Goal: Information Seeking & Learning: Learn about a topic

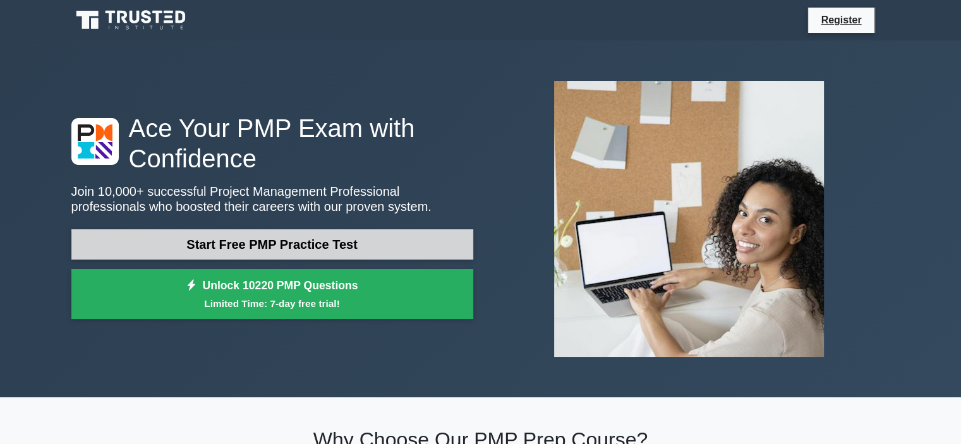
click at [285, 239] on link "Start Free PMP Practice Test" at bounding box center [272, 244] width 402 height 30
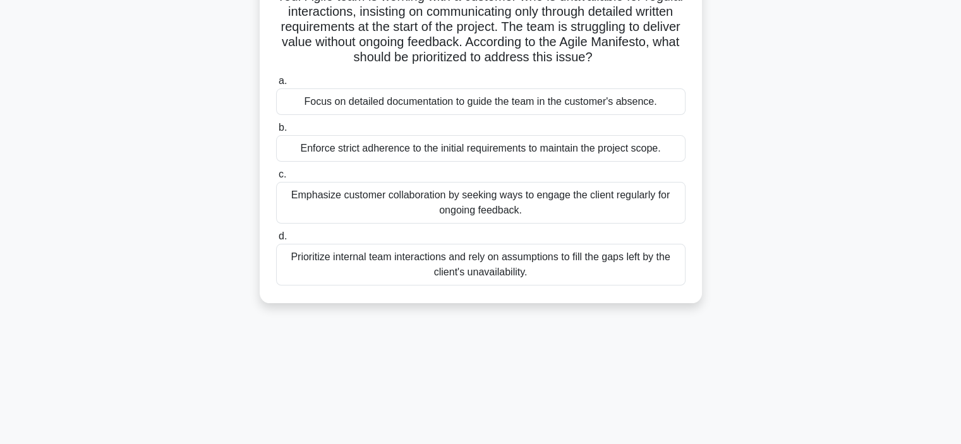
scroll to position [126, 0]
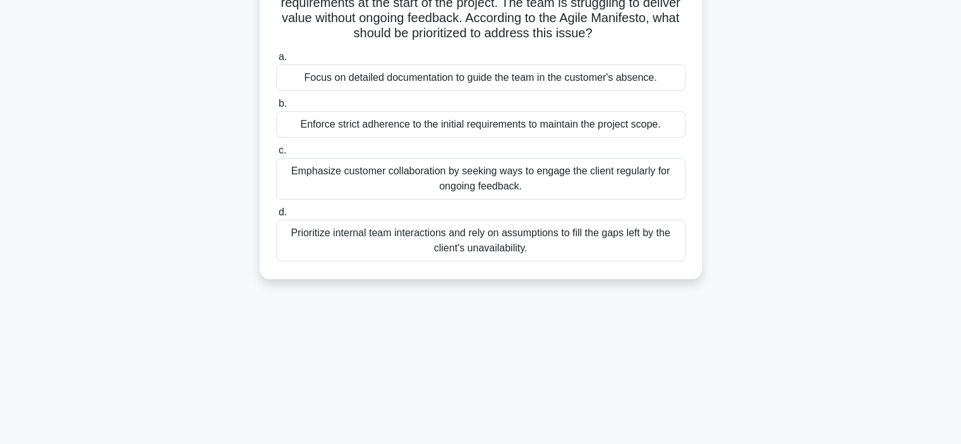
click at [523, 184] on div "Emphasize customer collaboration by seeking ways to engage the client regularly…" at bounding box center [480, 179] width 409 height 42
click at [276, 155] on input "c. Emphasize customer collaboration by seeking ways to engage the client regula…" at bounding box center [276, 151] width 0 height 8
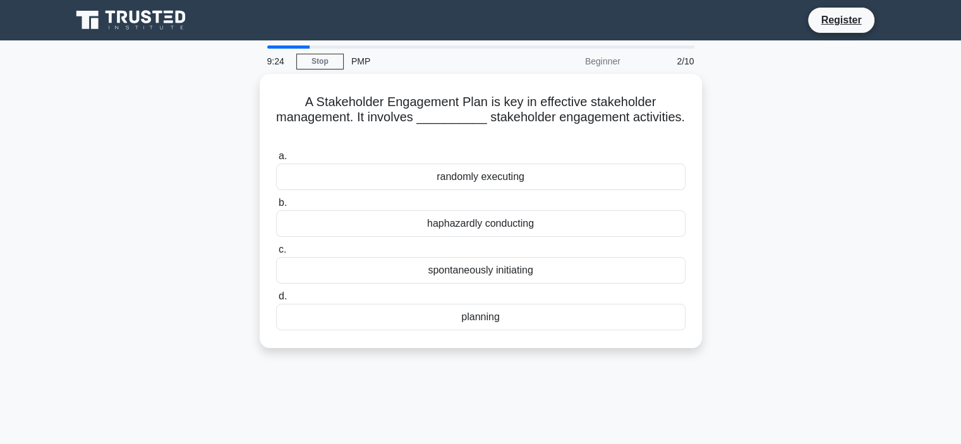
scroll to position [0, 0]
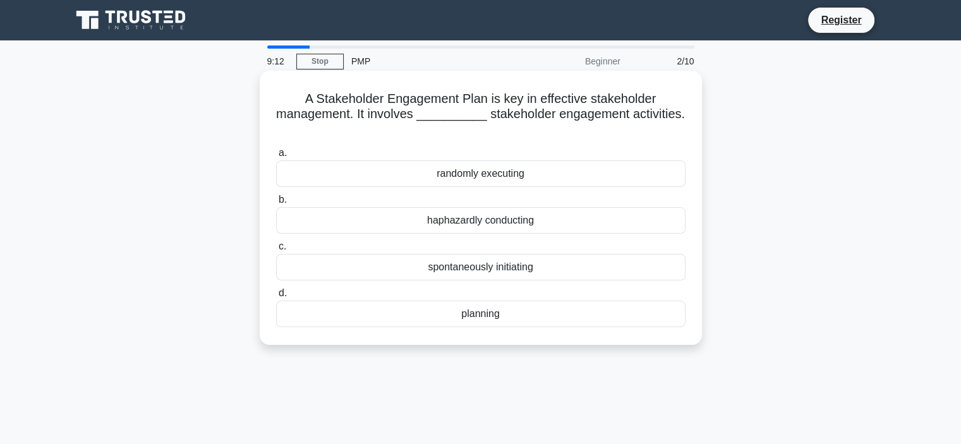
click at [472, 313] on div "planning" at bounding box center [480, 314] width 409 height 27
click at [276, 297] on input "d. planning" at bounding box center [276, 293] width 0 height 8
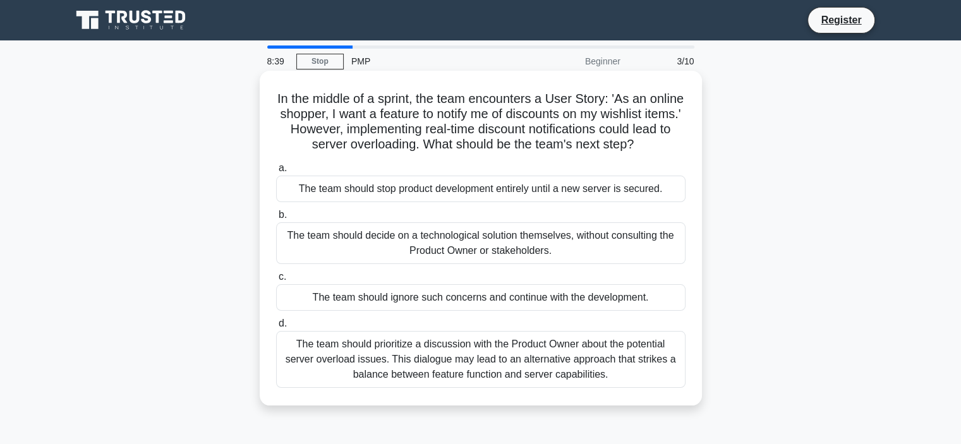
click at [561, 364] on div "The team should prioritize a discussion with the Product Owner about the potent…" at bounding box center [480, 359] width 409 height 57
click at [276, 328] on input "d. The team should prioritize a discussion with the Product Owner about the pot…" at bounding box center [276, 324] width 0 height 8
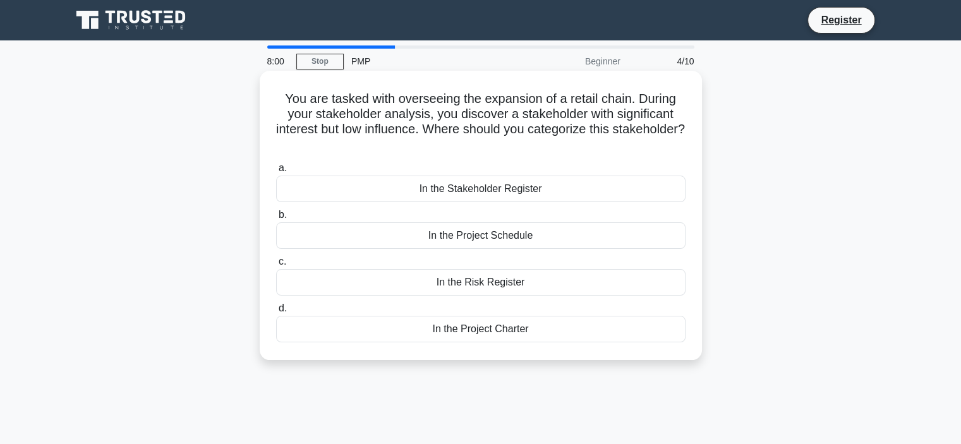
click at [479, 189] on div "In the Stakeholder Register" at bounding box center [480, 189] width 409 height 27
click at [276, 172] on input "a. In the Stakeholder Register" at bounding box center [276, 168] width 0 height 8
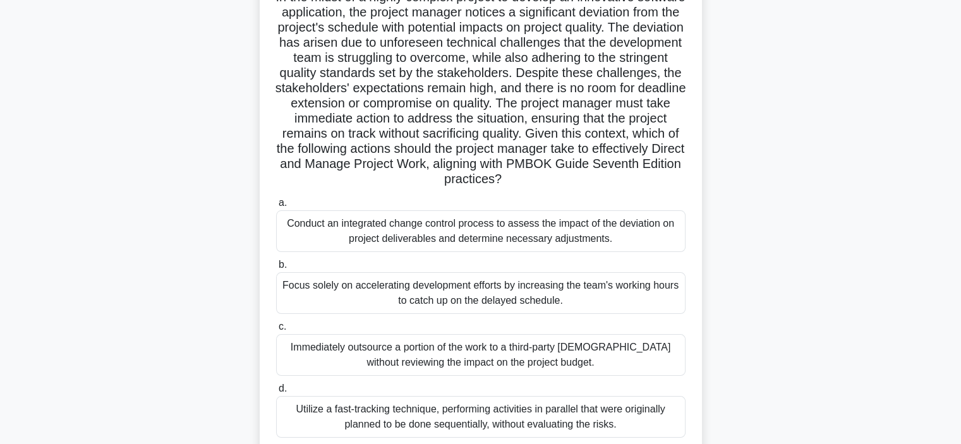
scroll to position [126, 0]
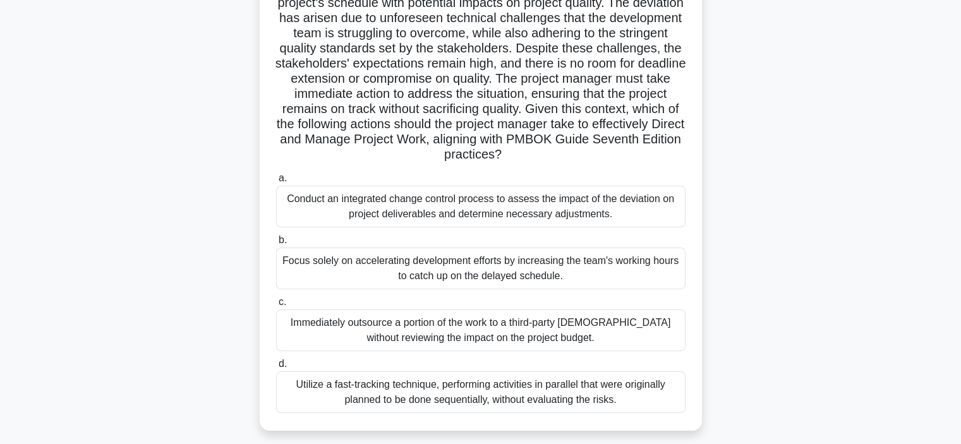
click at [520, 218] on div "Conduct an integrated change control process to assess the impact of the deviat…" at bounding box center [480, 207] width 409 height 42
click at [276, 183] on input "a. Conduct an integrated change control process to assess the impact of the dev…" at bounding box center [276, 178] width 0 height 8
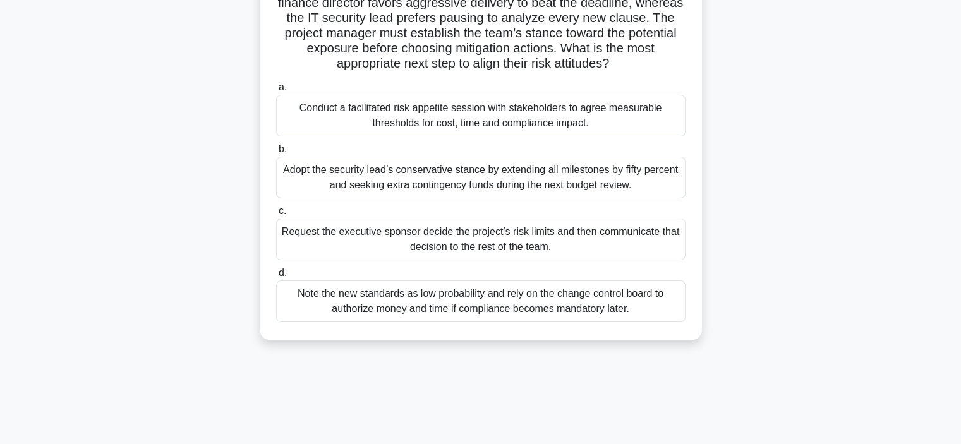
click at [470, 252] on div "Request the executive sponsor decide the project’s risk limits and then communi…" at bounding box center [480, 240] width 409 height 42
click at [276, 215] on input "c. Request the executive sponsor decide the project’s risk limits and then comm…" at bounding box center [276, 211] width 0 height 8
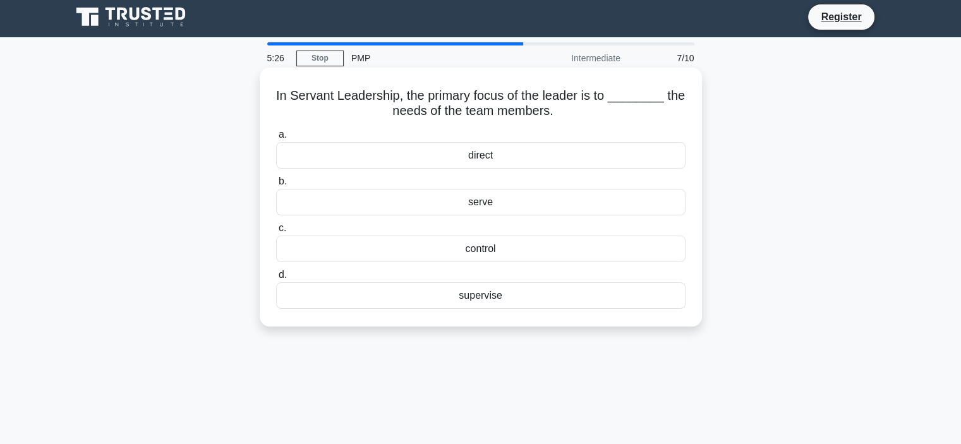
scroll to position [0, 0]
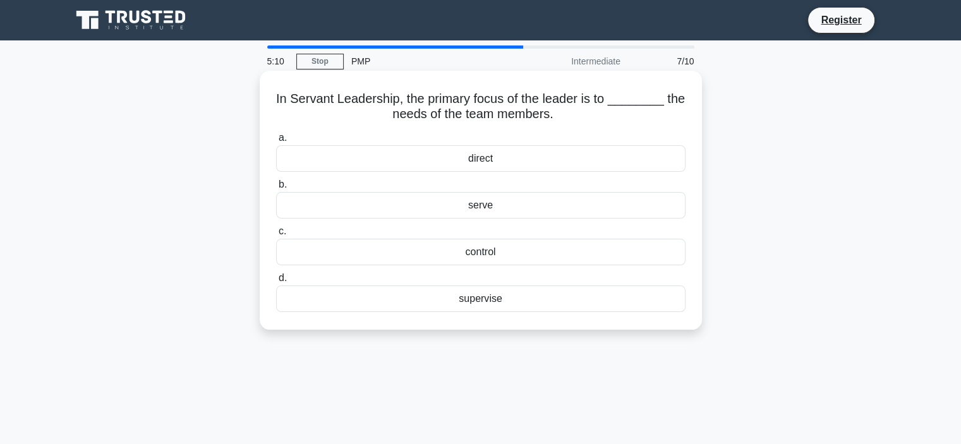
click at [484, 209] on div "serve" at bounding box center [480, 205] width 409 height 27
click at [276, 189] on input "b. serve" at bounding box center [276, 185] width 0 height 8
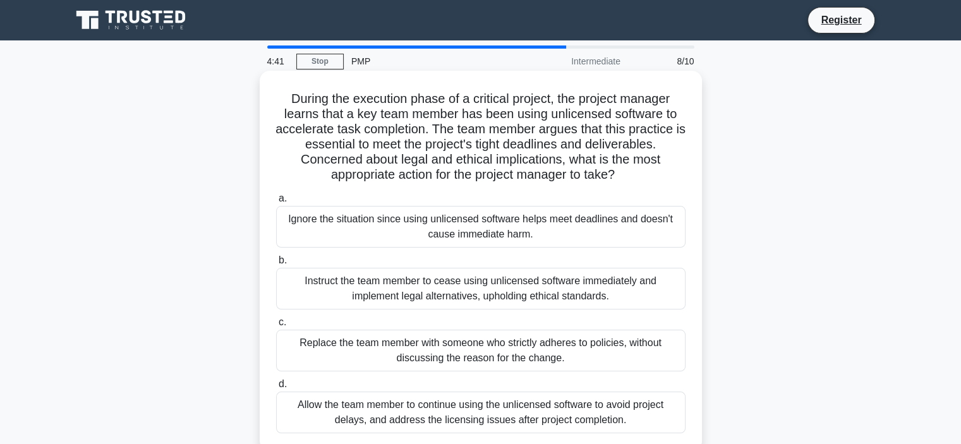
click at [543, 289] on div "Instruct the team member to cease using unlicensed software immediately and imp…" at bounding box center [480, 289] width 409 height 42
click at [276, 265] on input "b. Instruct the team member to cease using unlicensed software immediately and …" at bounding box center [276, 260] width 0 height 8
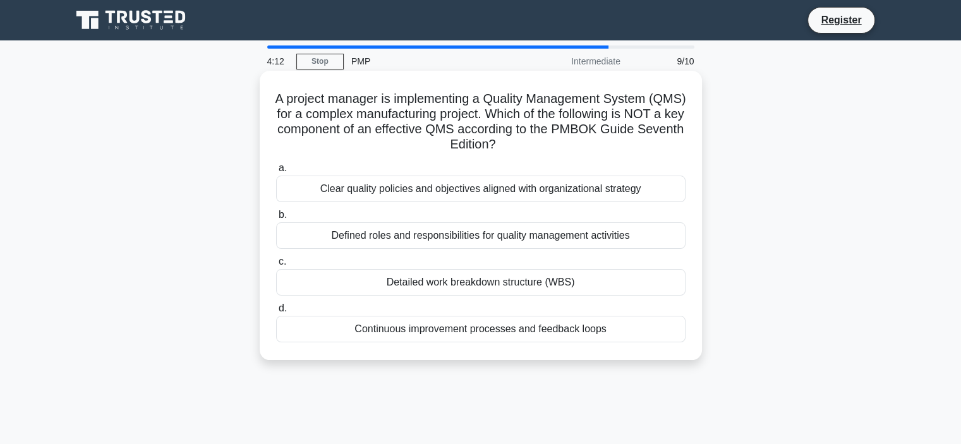
click at [505, 284] on div "Detailed work breakdown structure (WBS)" at bounding box center [480, 282] width 409 height 27
click at [276, 266] on input "c. Detailed work breakdown structure (WBS)" at bounding box center [276, 262] width 0 height 8
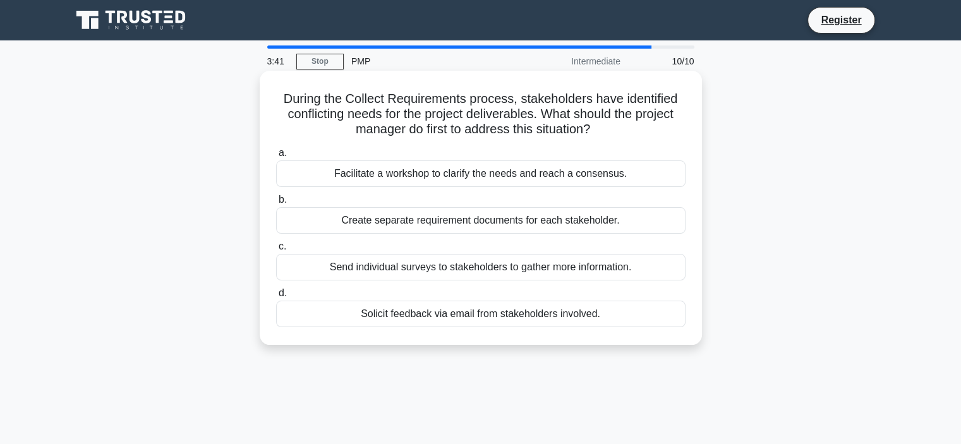
click at [480, 174] on div "Facilitate a workshop to clarify the needs and reach a consensus." at bounding box center [480, 173] width 409 height 27
click at [276, 157] on input "a. Facilitate a workshop to clarify the needs and reach a consensus." at bounding box center [276, 153] width 0 height 8
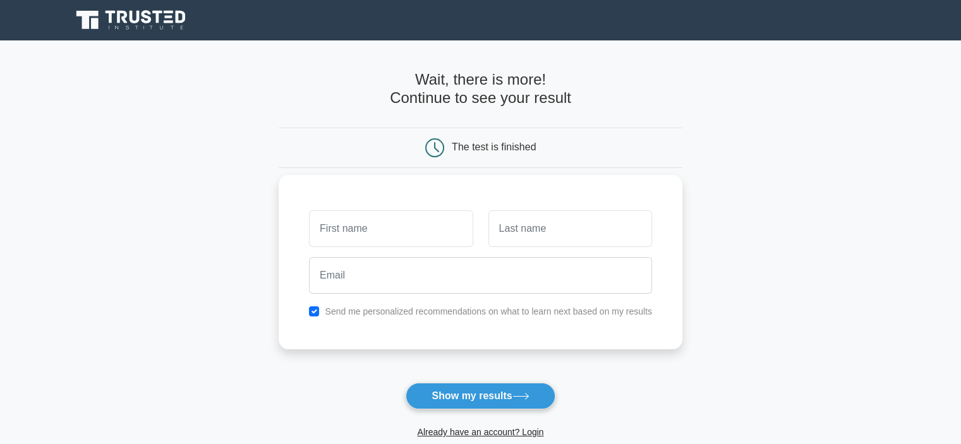
click at [426, 237] on input "text" at bounding box center [391, 228] width 164 height 37
type input "mahwish"
click at [561, 234] on input "text" at bounding box center [570, 228] width 164 height 37
type input "rose"
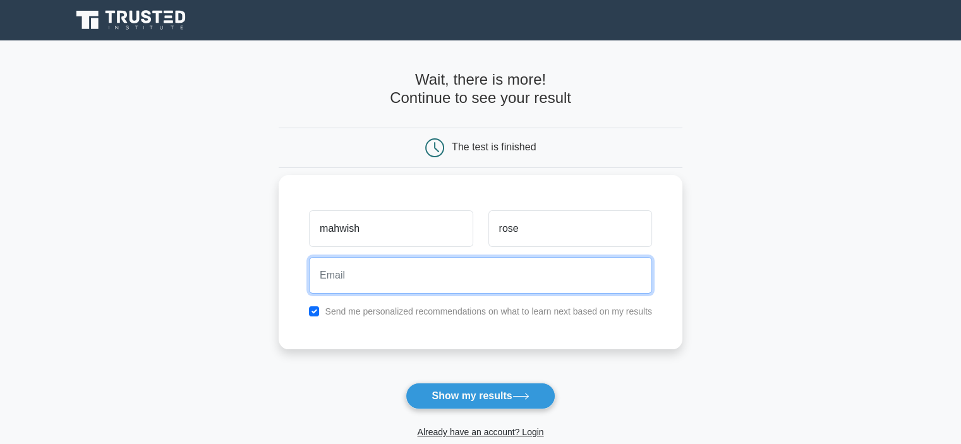
click at [452, 265] on input "email" at bounding box center [480, 275] width 343 height 37
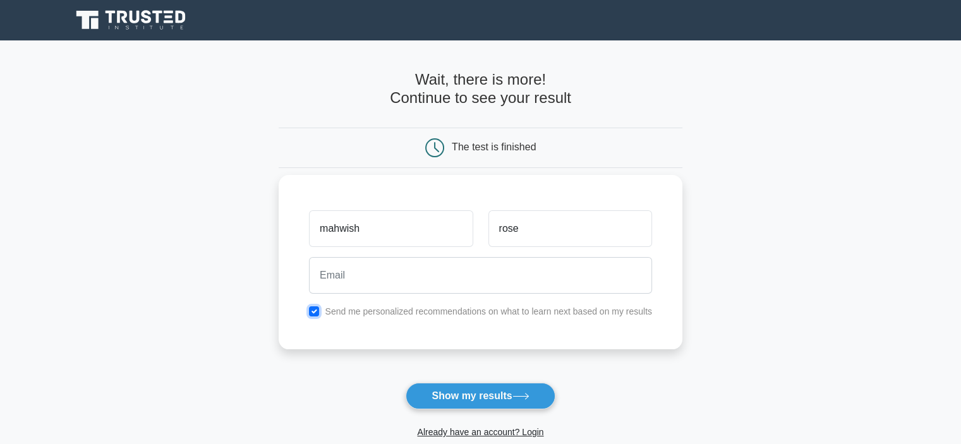
click at [313, 309] on input "checkbox" at bounding box center [314, 311] width 10 height 10
checkbox input "false"
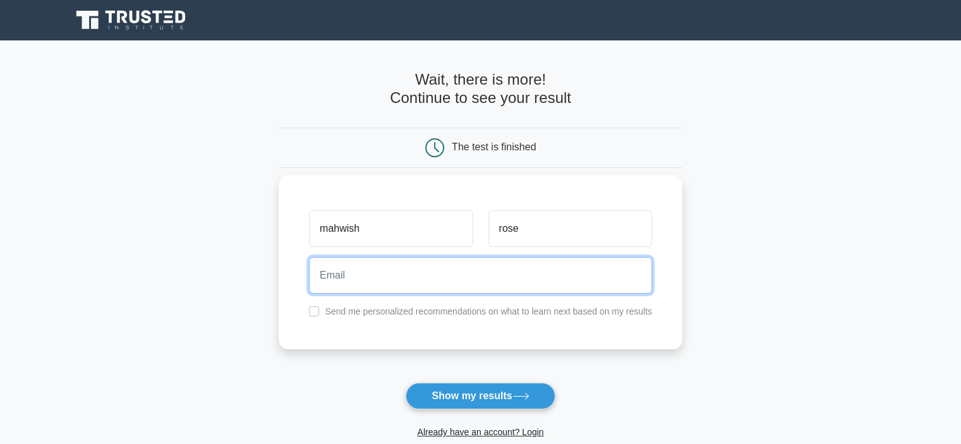
click at [357, 273] on input "email" at bounding box center [480, 275] width 343 height 37
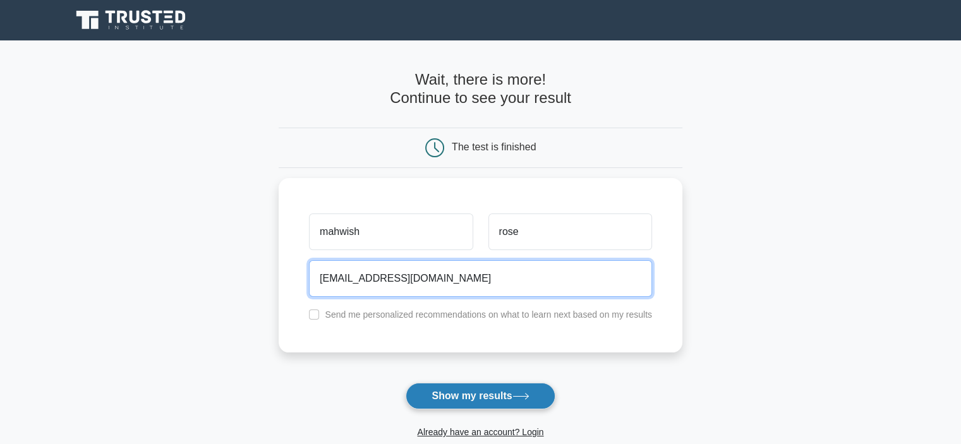
type input "mahwishrose@gmail.com"
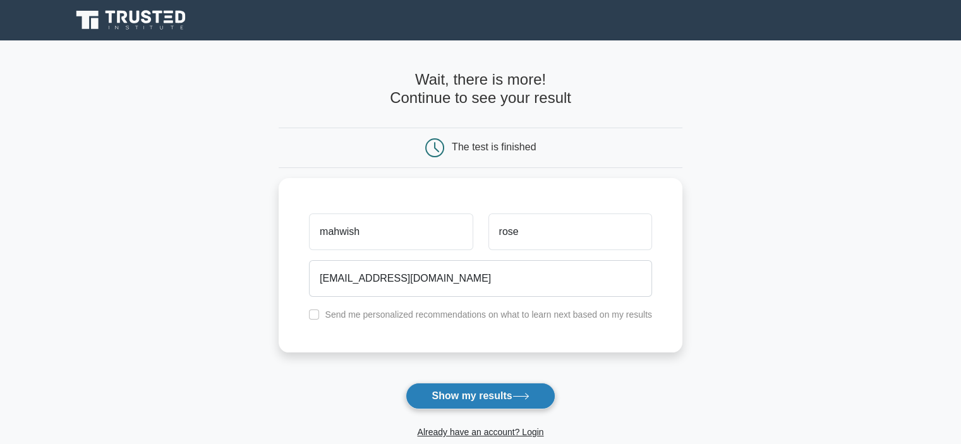
click at [477, 395] on button "Show my results" at bounding box center [479, 396] width 149 height 27
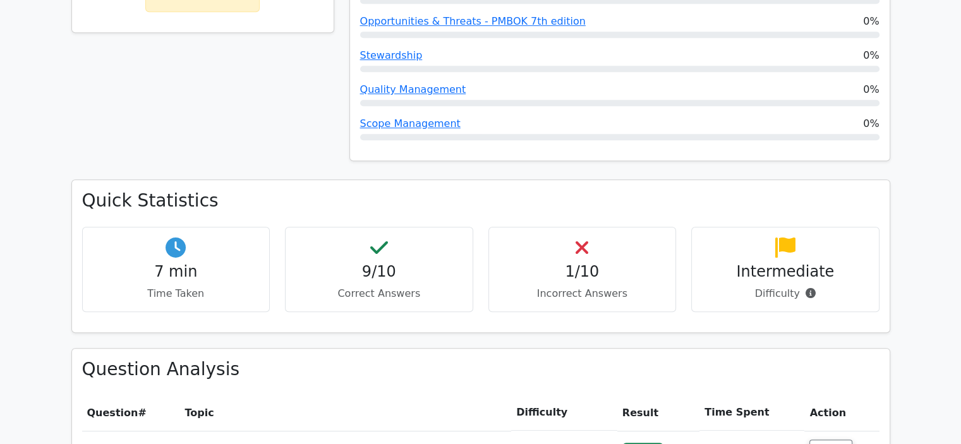
scroll to position [758, 0]
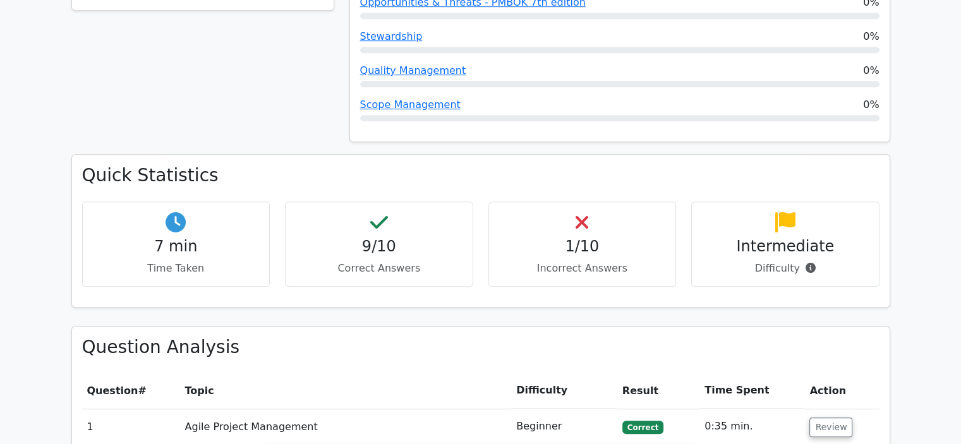
click at [573, 201] on div "1/10 Incorrect Answers" at bounding box center [582, 243] width 188 height 85
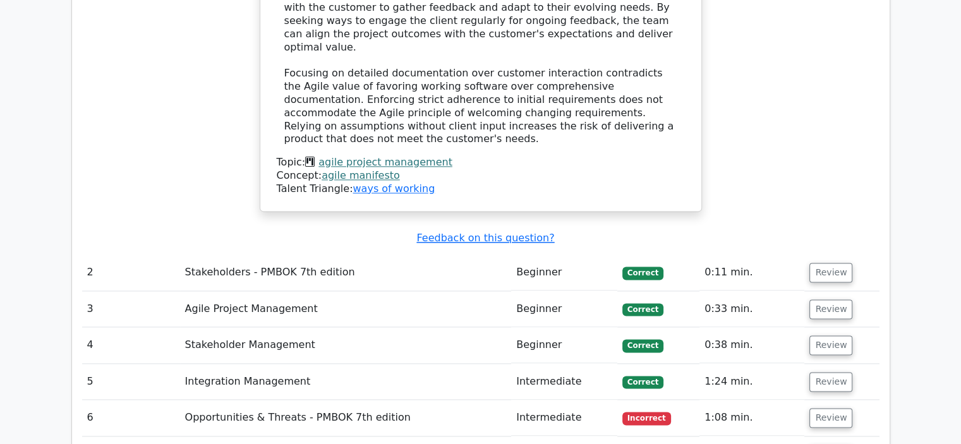
scroll to position [1642, 0]
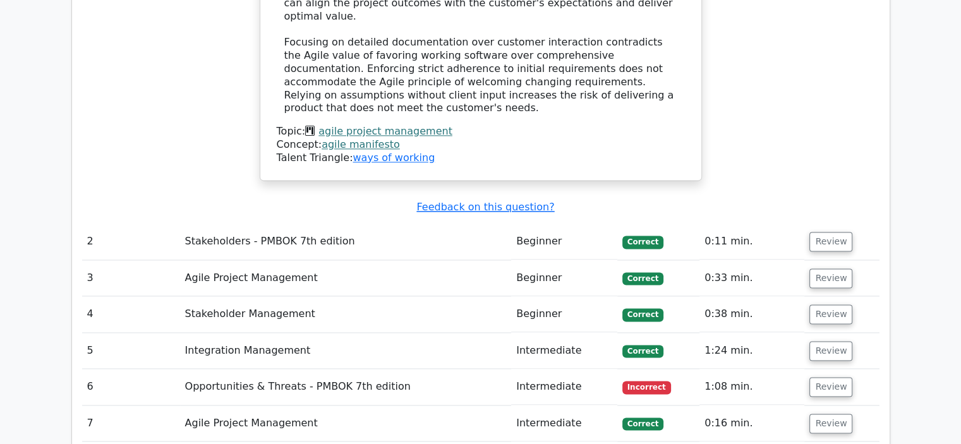
click at [278, 369] on td "Opportunities & Threats - PMBOK 7th edition" at bounding box center [346, 387] width 332 height 36
click at [354, 369] on td "Opportunities & Threats - PMBOK 7th edition" at bounding box center [346, 387] width 332 height 36
drag, startPoint x: 551, startPoint y: 249, endPoint x: 563, endPoint y: 251, distance: 12.8
click at [551, 369] on td "Intermediate" at bounding box center [564, 387] width 106 height 36
click at [824, 377] on button "Review" at bounding box center [830, 387] width 43 height 20
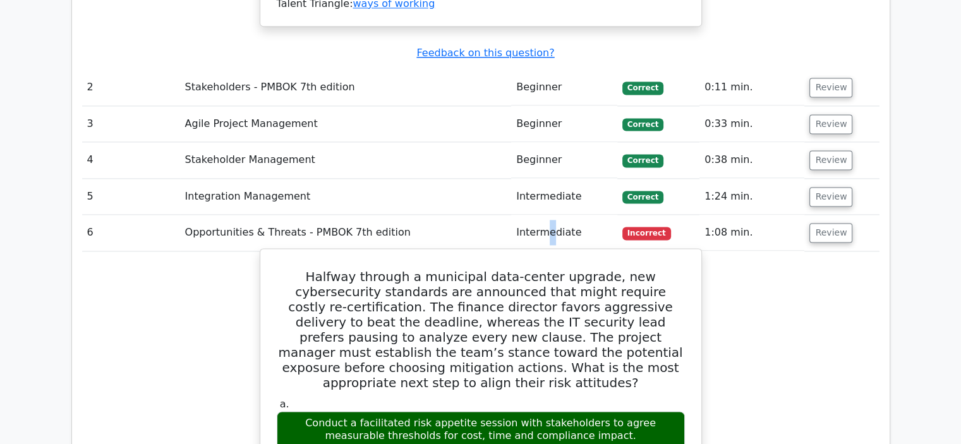
scroll to position [1895, 0]
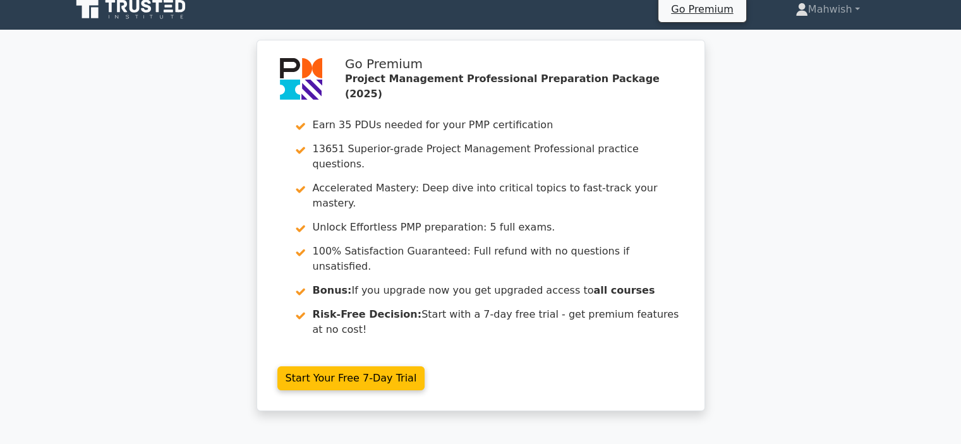
scroll to position [0, 0]
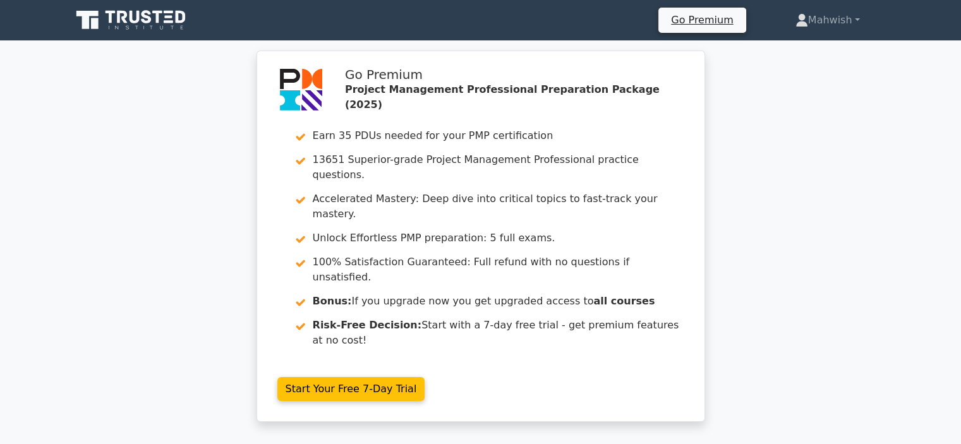
click at [126, 21] on icon at bounding box center [122, 17] width 10 height 13
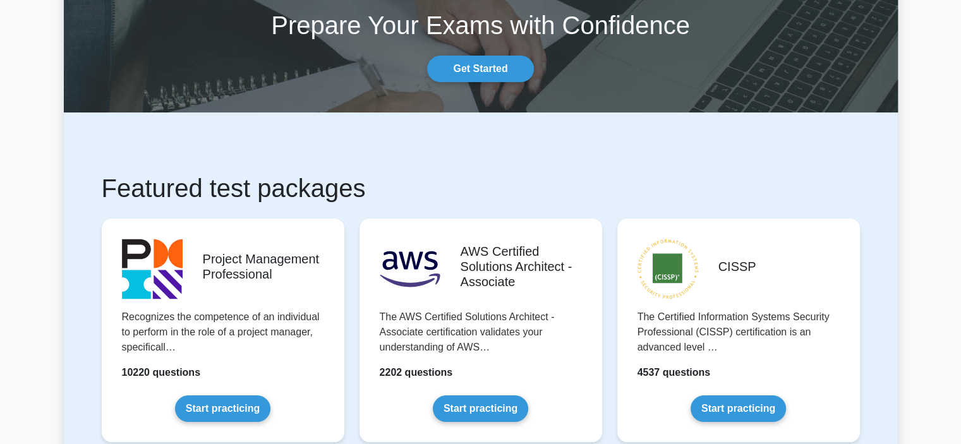
scroll to position [253, 0]
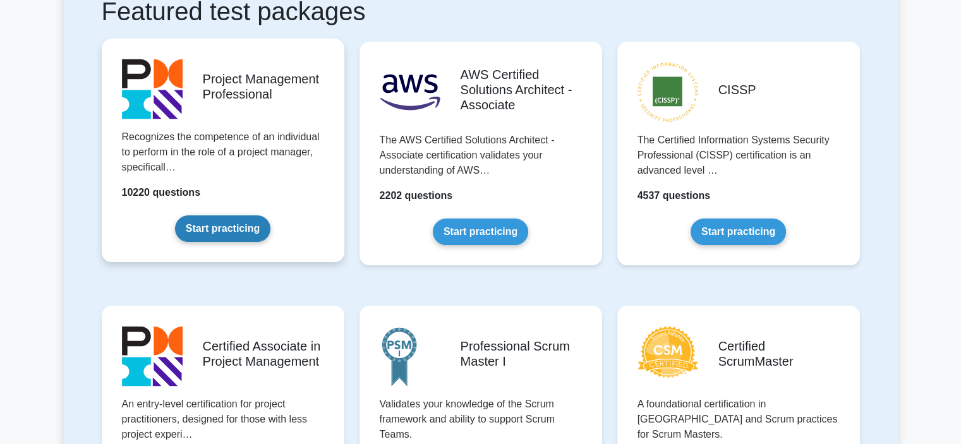
click at [248, 229] on link "Start practicing" at bounding box center [222, 228] width 95 height 27
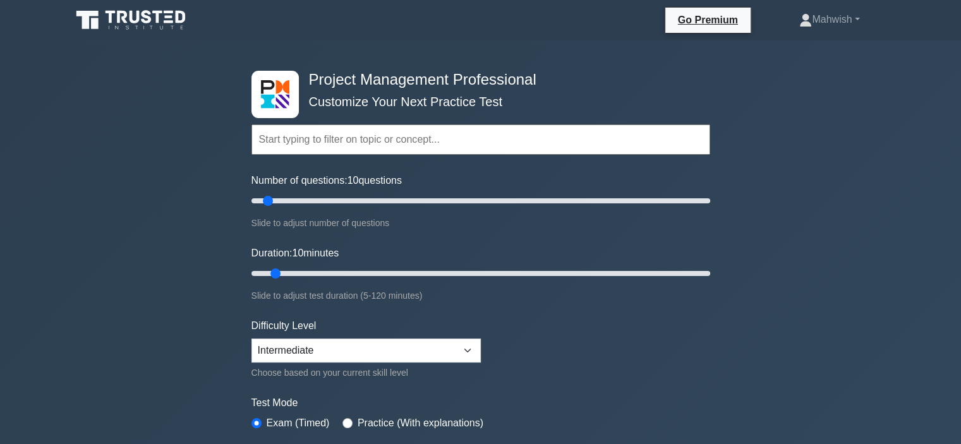
scroll to position [126, 0]
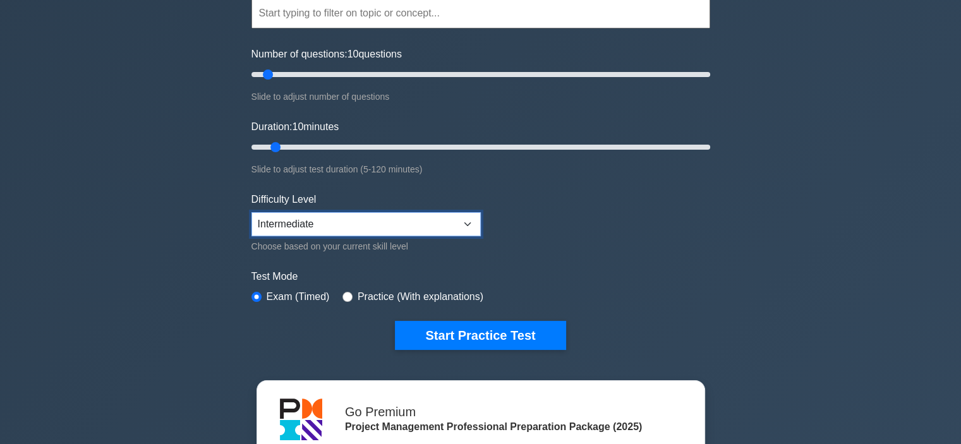
click at [429, 222] on select "Beginner Intermediate Expert" at bounding box center [365, 224] width 229 height 24
select select "expert"
click at [251, 212] on select "Beginner Intermediate Expert" at bounding box center [365, 224] width 229 height 24
click at [344, 292] on input "radio" at bounding box center [347, 297] width 10 height 10
radio input "true"
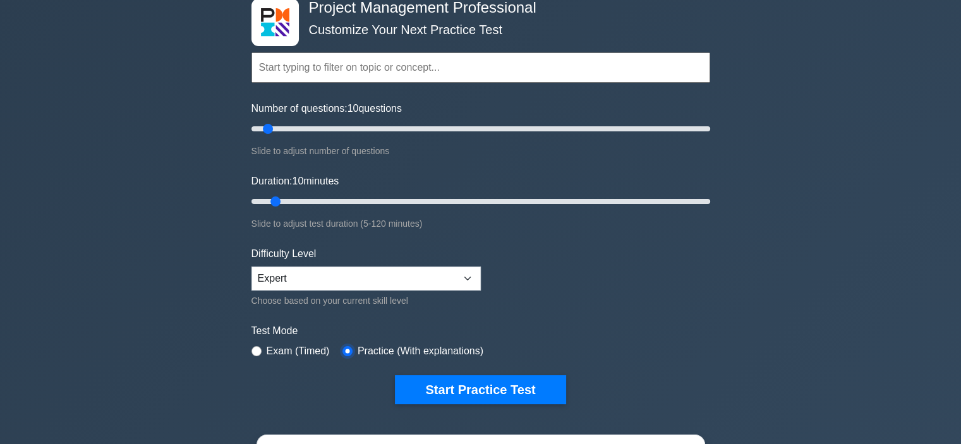
scroll to position [0, 0]
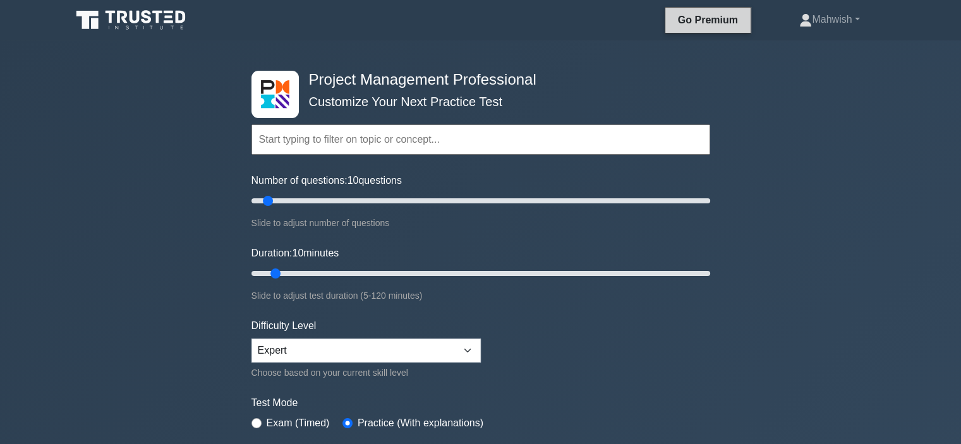
click at [692, 23] on link "Go Premium" at bounding box center [707, 20] width 75 height 16
drag, startPoint x: 277, startPoint y: 271, endPoint x: 347, endPoint y: 279, distance: 70.0
type input "30"
click at [347, 279] on input "Duration: 30 minutes" at bounding box center [480, 273] width 459 height 15
drag, startPoint x: 265, startPoint y: 195, endPoint x: 292, endPoint y: 205, distance: 28.8
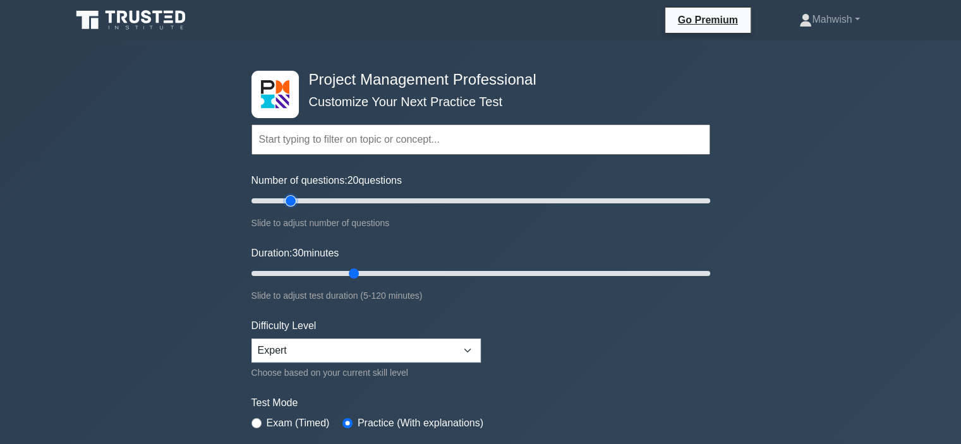
type input "20"
click at [292, 205] on input "Number of questions: 20 questions" at bounding box center [480, 200] width 459 height 15
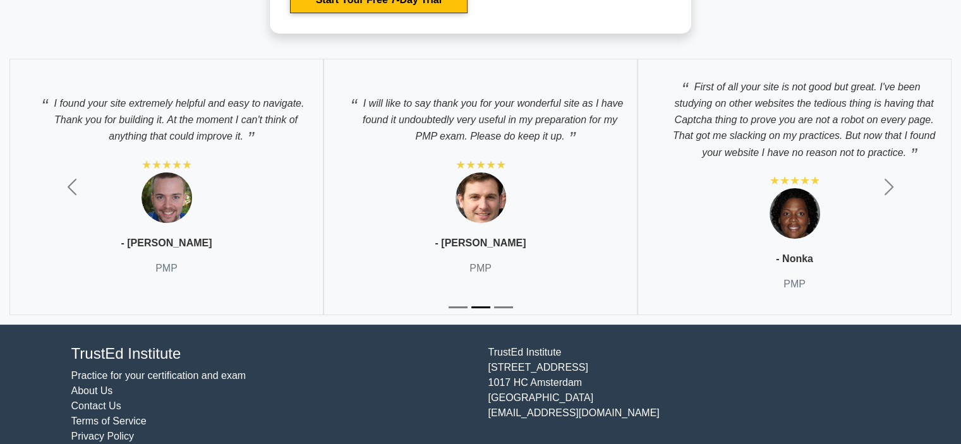
scroll to position [4821, 0]
